Goal: Communication & Community: Participate in discussion

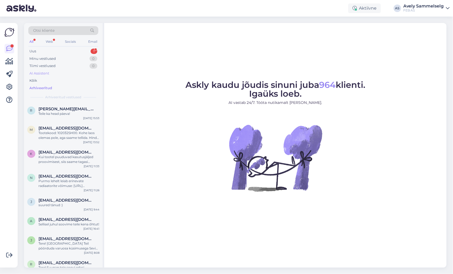
click at [52, 73] on div "AI Assistent" at bounding box center [63, 73] width 70 height 7
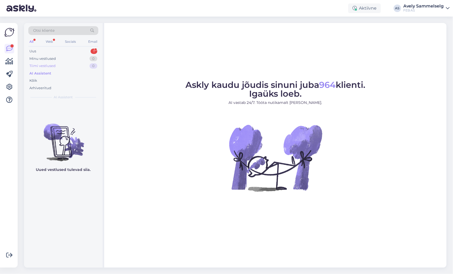
click at [53, 67] on div "Tiimi vestlused" at bounding box center [42, 65] width 26 height 5
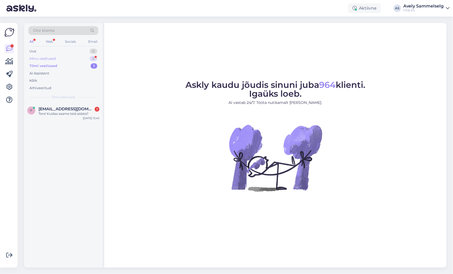
click at [63, 57] on div "Minu vestlused 0" at bounding box center [63, 58] width 70 height 7
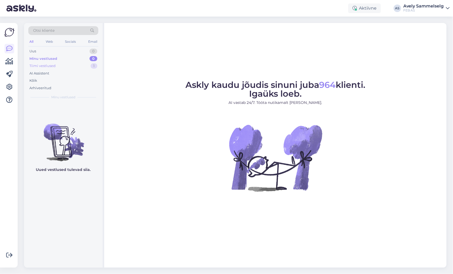
click at [64, 66] on div "Tiimi vestlused 1" at bounding box center [63, 65] width 70 height 7
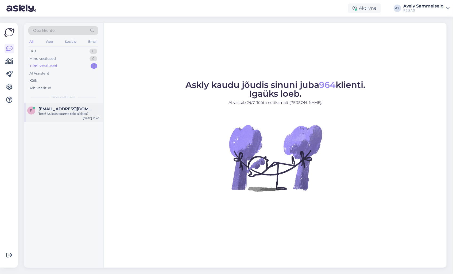
click at [71, 107] on span "[EMAIL_ADDRESS][DOMAIN_NAME]" at bounding box center [67, 109] width 56 height 5
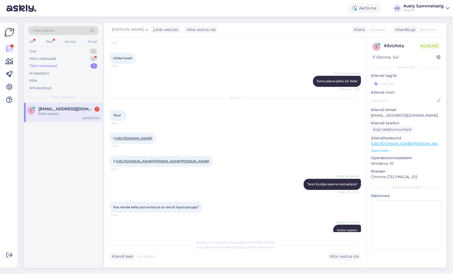
scroll to position [2087, 0]
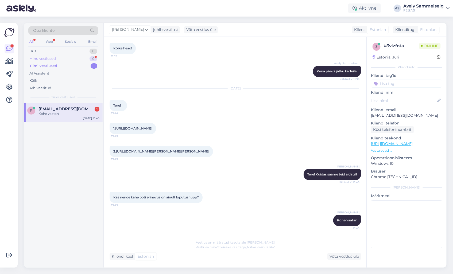
click at [60, 57] on div "Minu vestlused 0" at bounding box center [63, 58] width 70 height 7
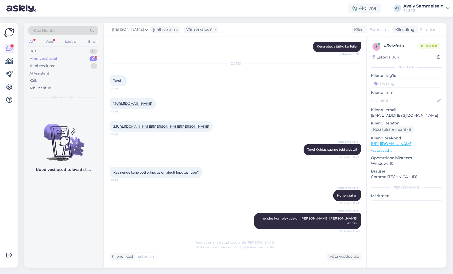
scroll to position [2098, 0]
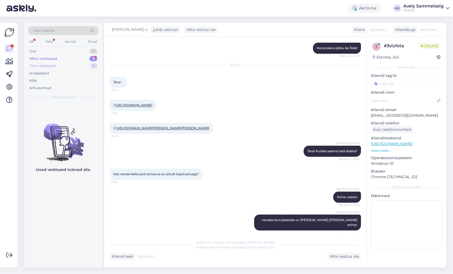
click at [71, 62] on div "Tiimi vestlused 1" at bounding box center [63, 65] width 70 height 7
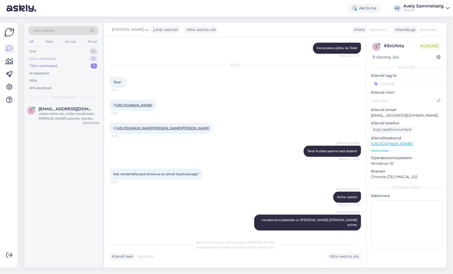
click at [63, 58] on div "Minu vestlused 0" at bounding box center [63, 58] width 70 height 7
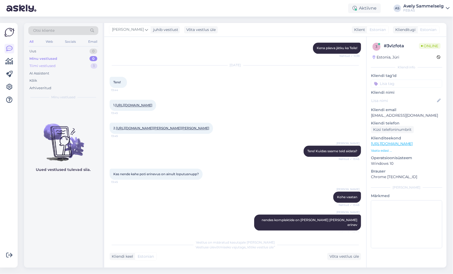
click at [62, 66] on div "Tiimi vestlused 1" at bounding box center [63, 65] width 70 height 7
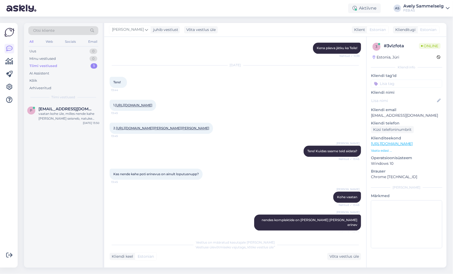
click at [175, 134] on div "2. [URL][DOMAIN_NAME][PERSON_NAME][PERSON_NAME] 13:45" at bounding box center [161, 128] width 103 height 11
click at [180, 130] on link "[URL][DOMAIN_NAME][PERSON_NAME][PERSON_NAME]" at bounding box center [162, 128] width 93 height 4
click at [152, 103] on link "[URL][DOMAIN_NAME]" at bounding box center [133, 105] width 37 height 4
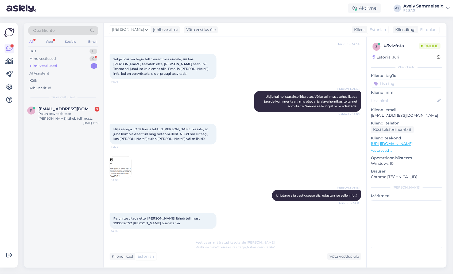
scroll to position [2488, 0]
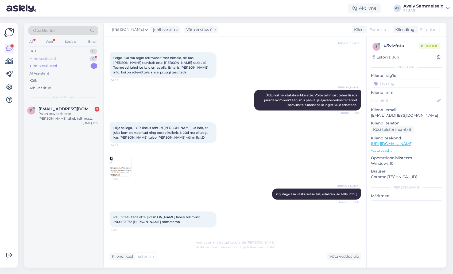
click at [52, 60] on div "Minu vestlused" at bounding box center [42, 58] width 26 height 5
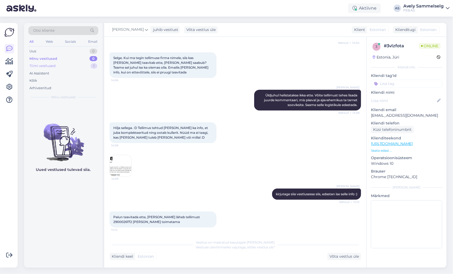
click at [52, 67] on div "Tiimi vestlused" at bounding box center [42, 65] width 26 height 5
